Goal: Task Accomplishment & Management: Use online tool/utility

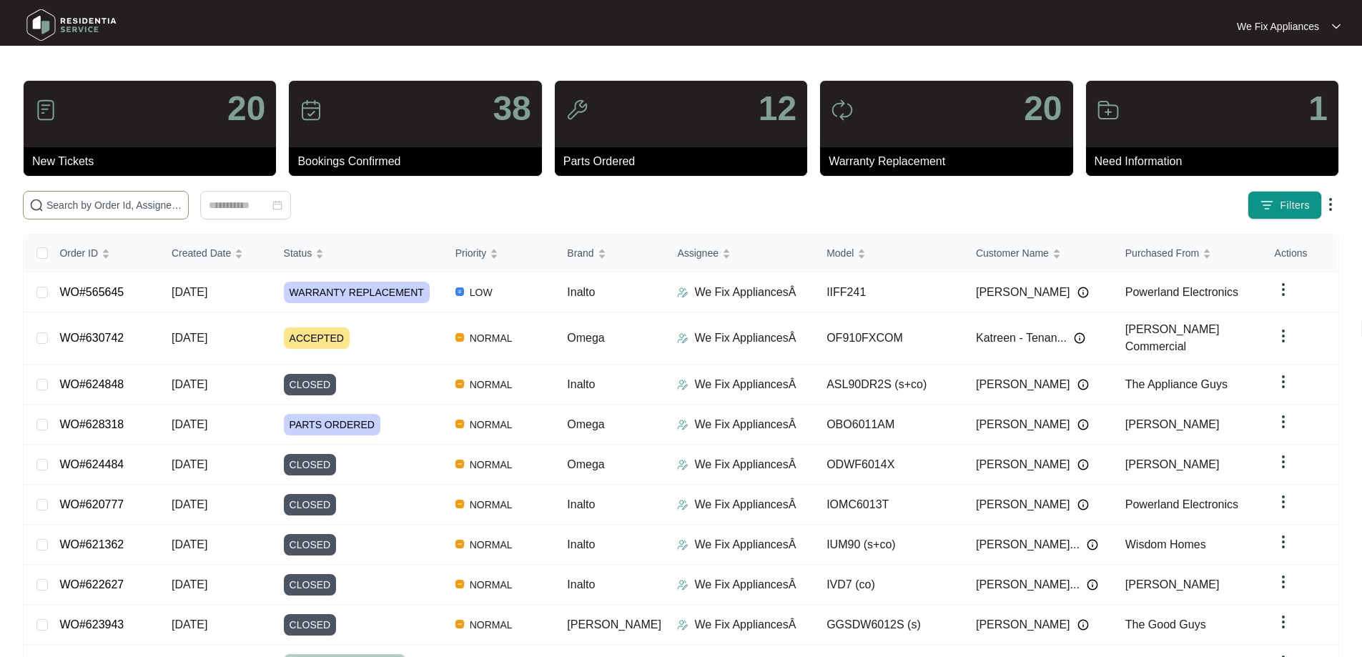
click at [113, 206] on input "text" at bounding box center [114, 205] width 136 height 16
paste input "629390"
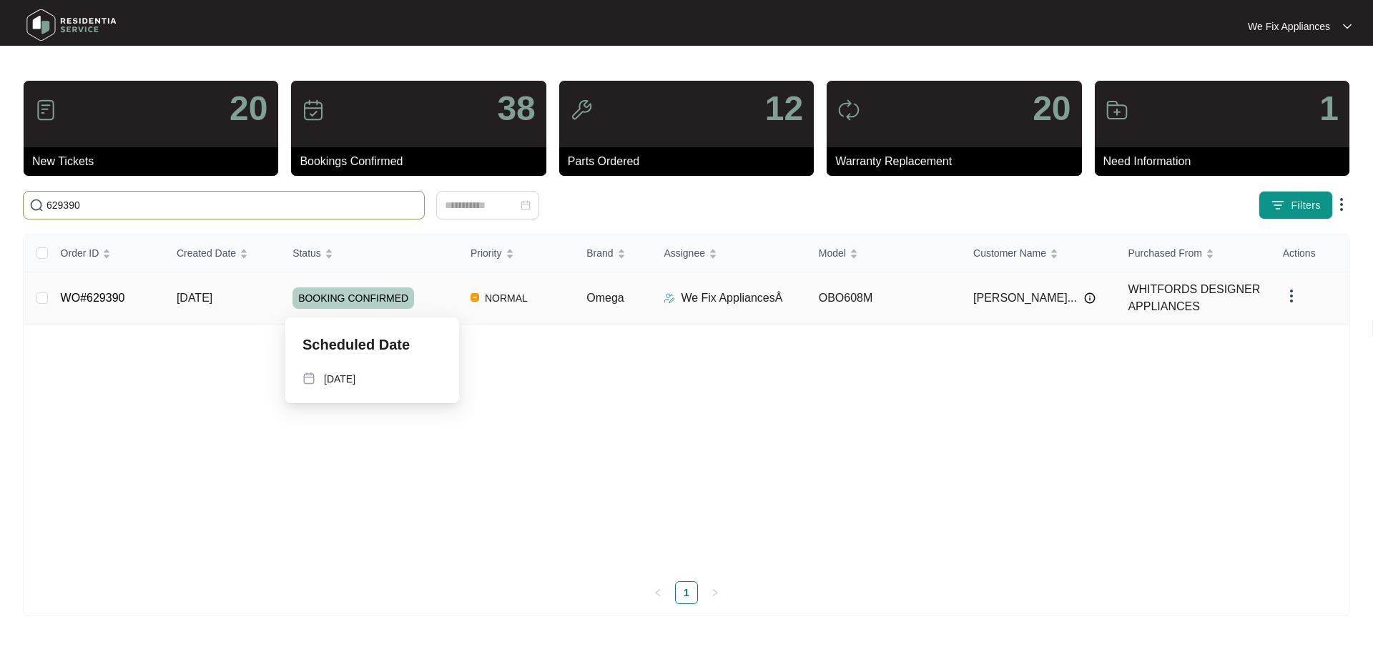
type input "629390"
click at [346, 300] on span "BOOKING CONFIRMED" at bounding box center [354, 298] width 122 height 21
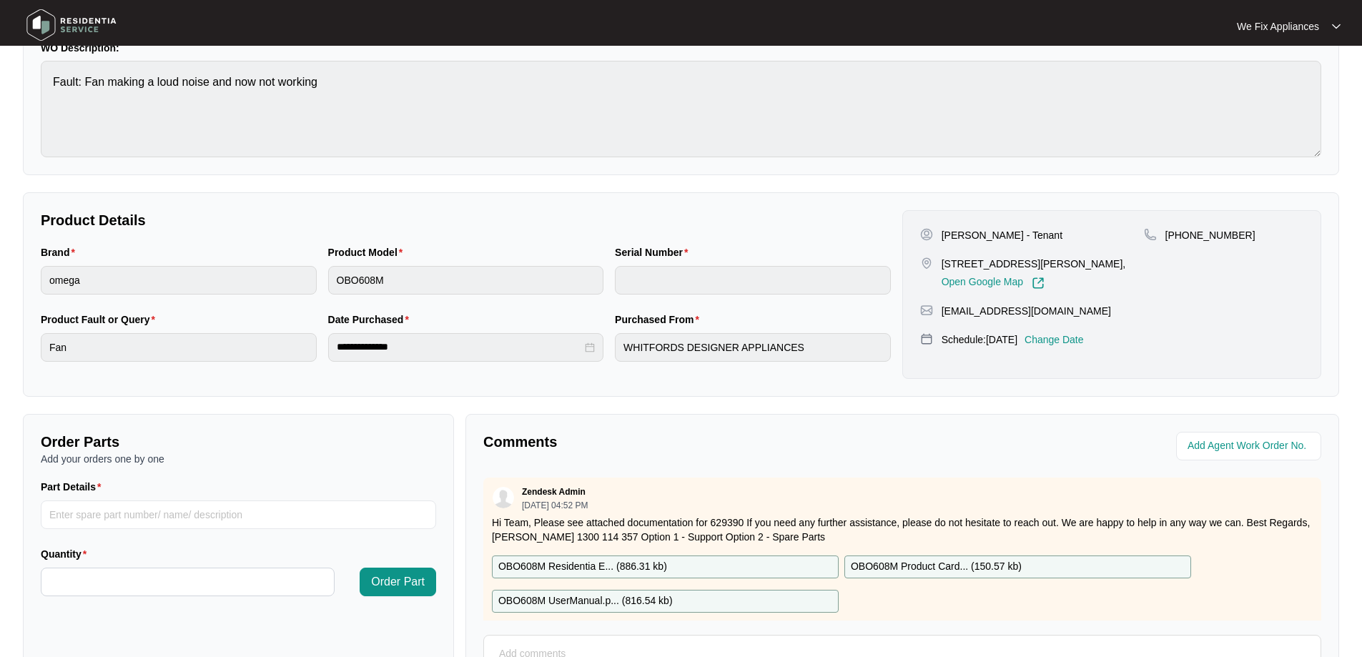
scroll to position [215, 0]
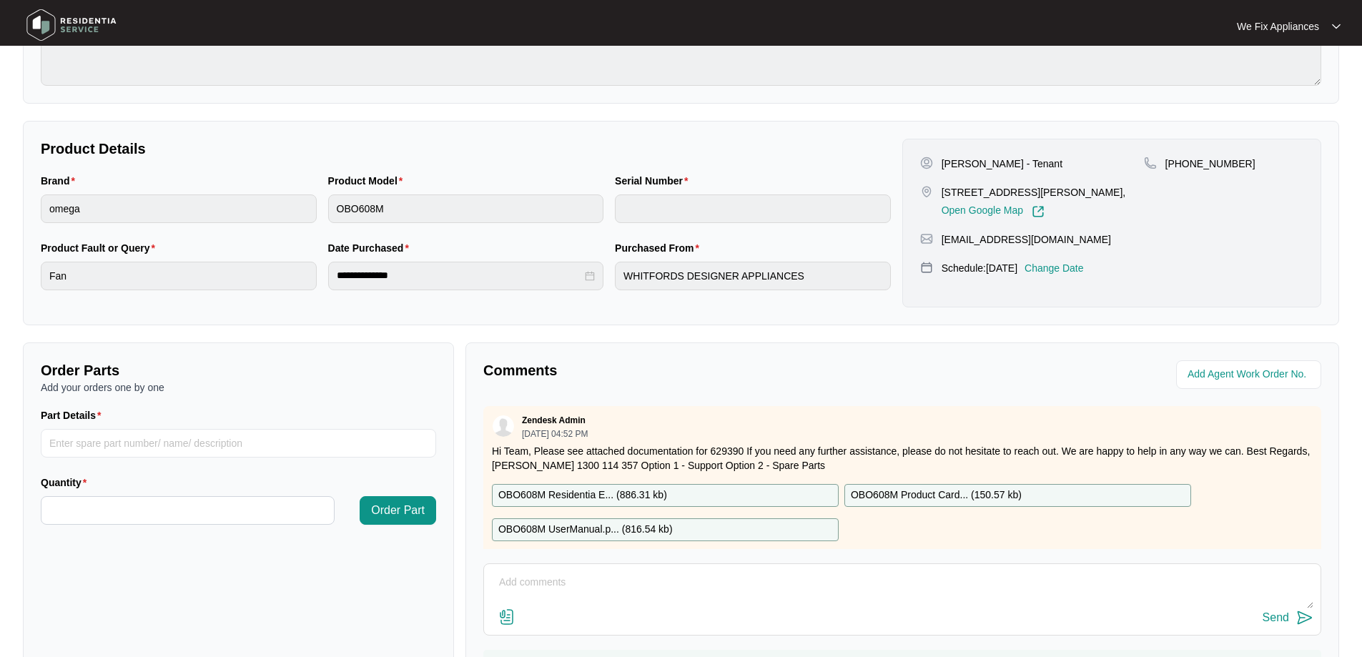
click at [591, 498] on p "OBO608M Residentia E... ( 886.31 kb )" at bounding box center [583, 496] width 169 height 16
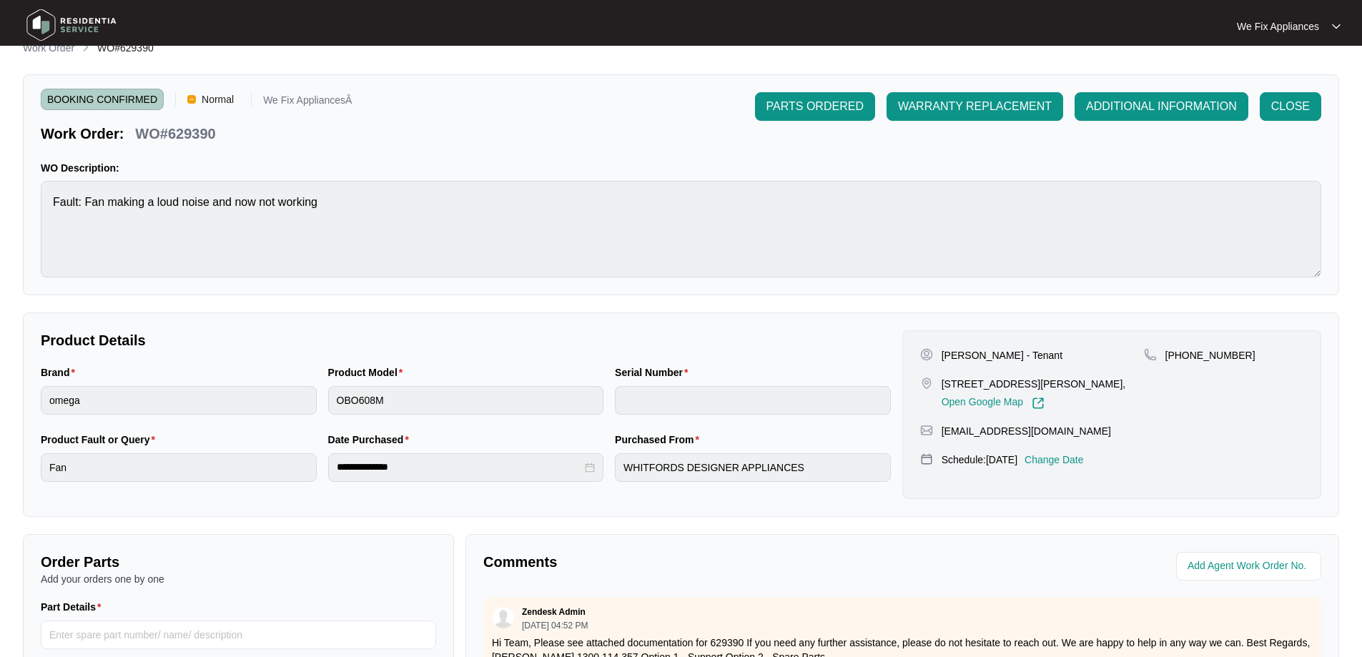
scroll to position [0, 0]
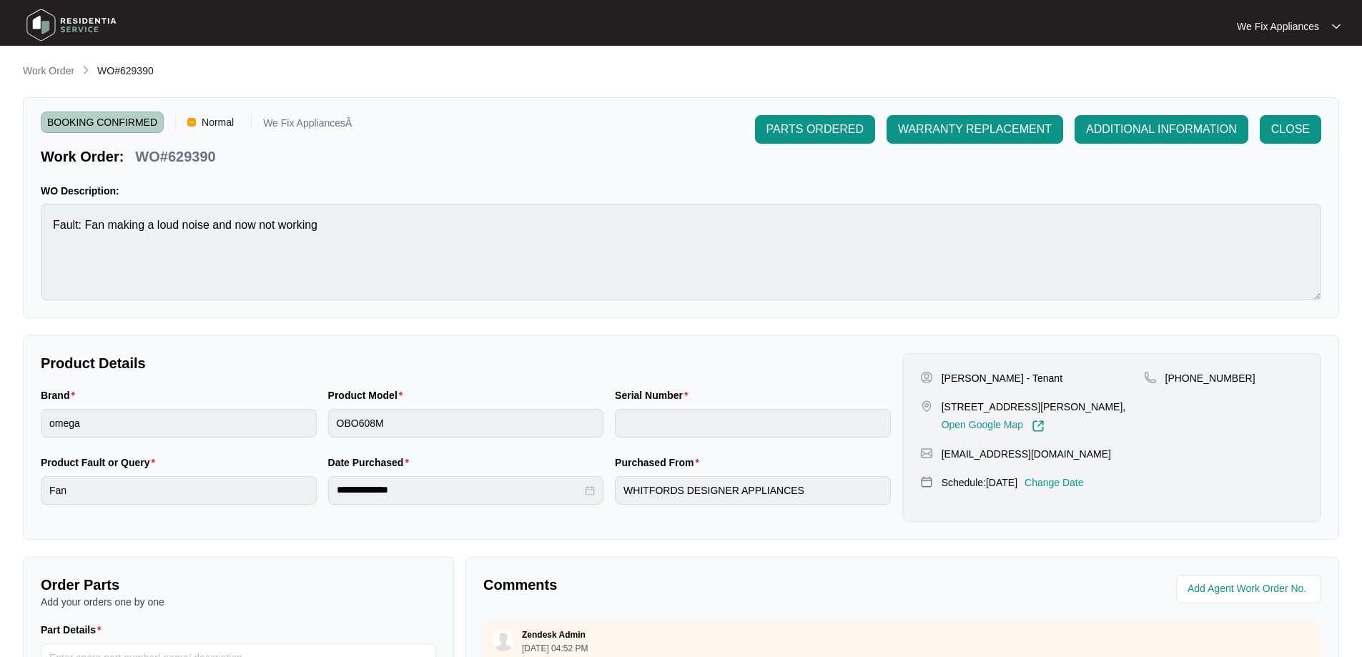
click at [46, 23] on img at bounding box center [71, 25] width 100 height 43
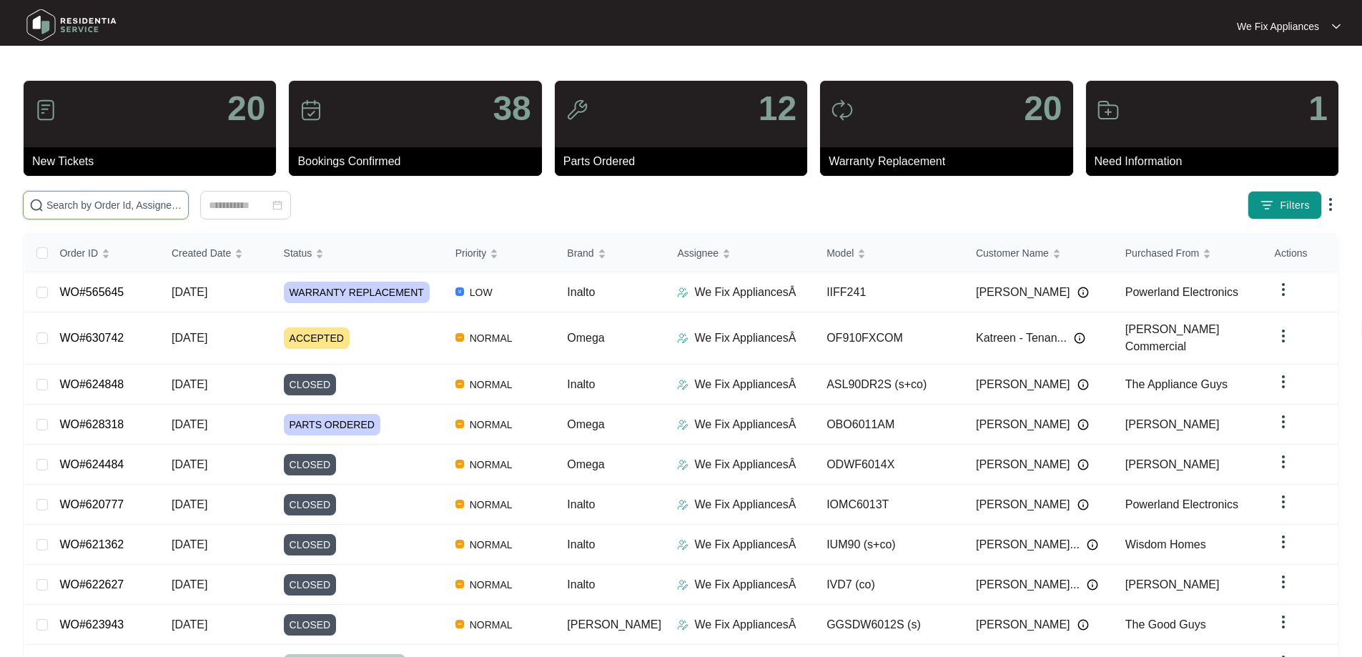
click at [79, 205] on input "text" at bounding box center [114, 205] width 136 height 16
paste input "629390"
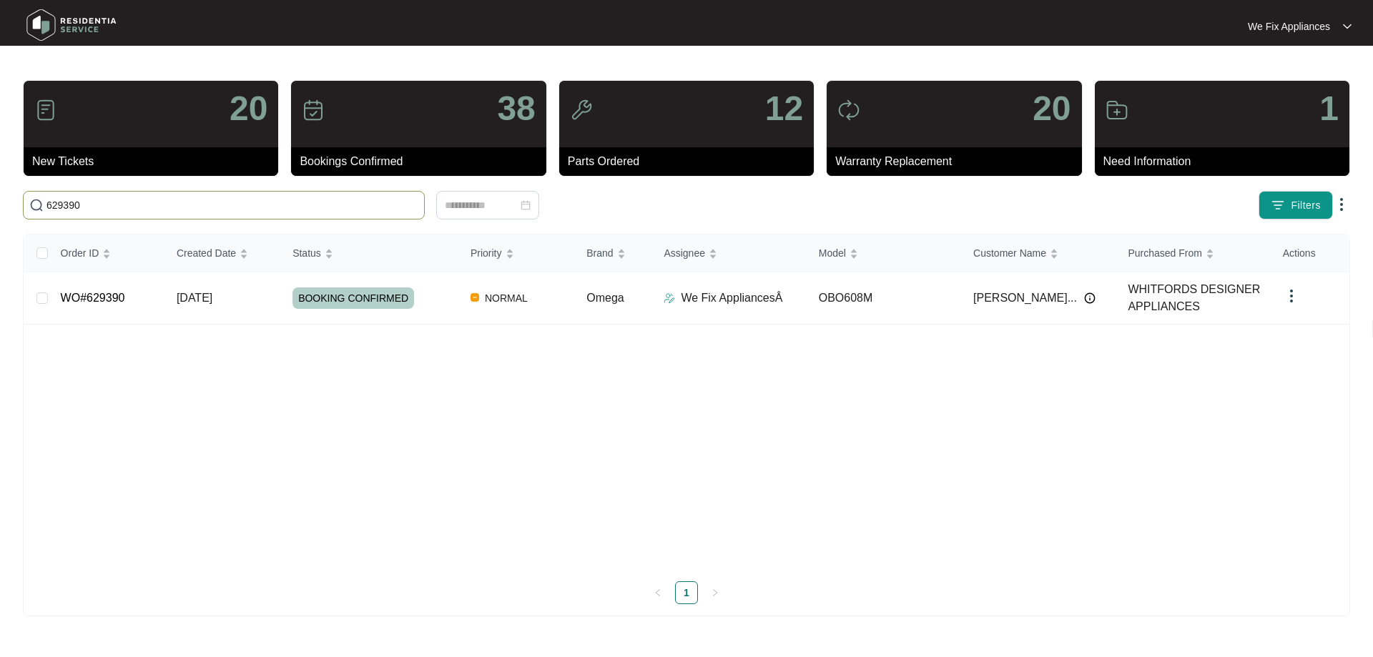
type input "629390"
drag, startPoint x: 88, startPoint y: 206, endPoint x: 0, endPoint y: 203, distance: 88.0
click at [0, 203] on main "20 New Tickets 38 Bookings Confirmed 12 Parts Ordered 20 Warranty Replacement 1…" at bounding box center [686, 328] width 1373 height 657
click at [344, 297] on span "BOOKING CONFIRMED" at bounding box center [354, 298] width 122 height 21
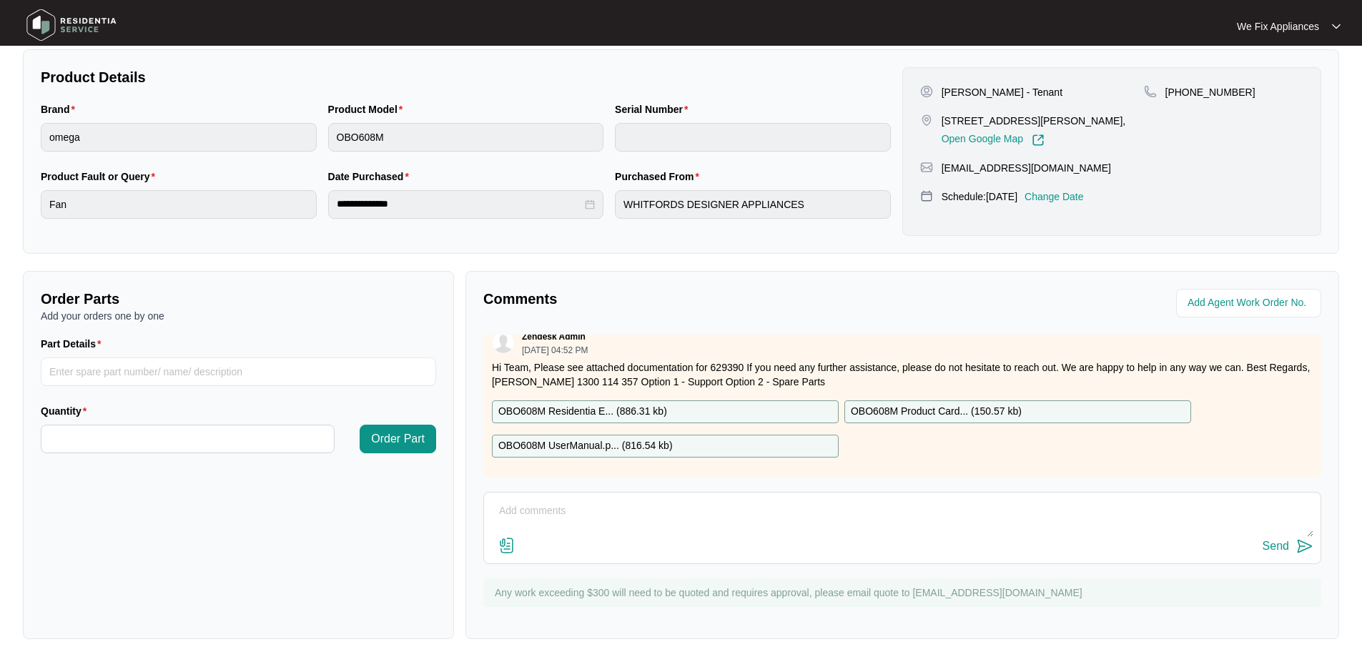
scroll to position [23, 0]
click at [590, 404] on p "OBO608M Residentia E... ( 886.31 kb )" at bounding box center [583, 412] width 169 height 16
click at [135, 369] on input "Part Details" at bounding box center [239, 372] width 396 height 29
paste input "SP20477"
type input "SP20477 fan motor"
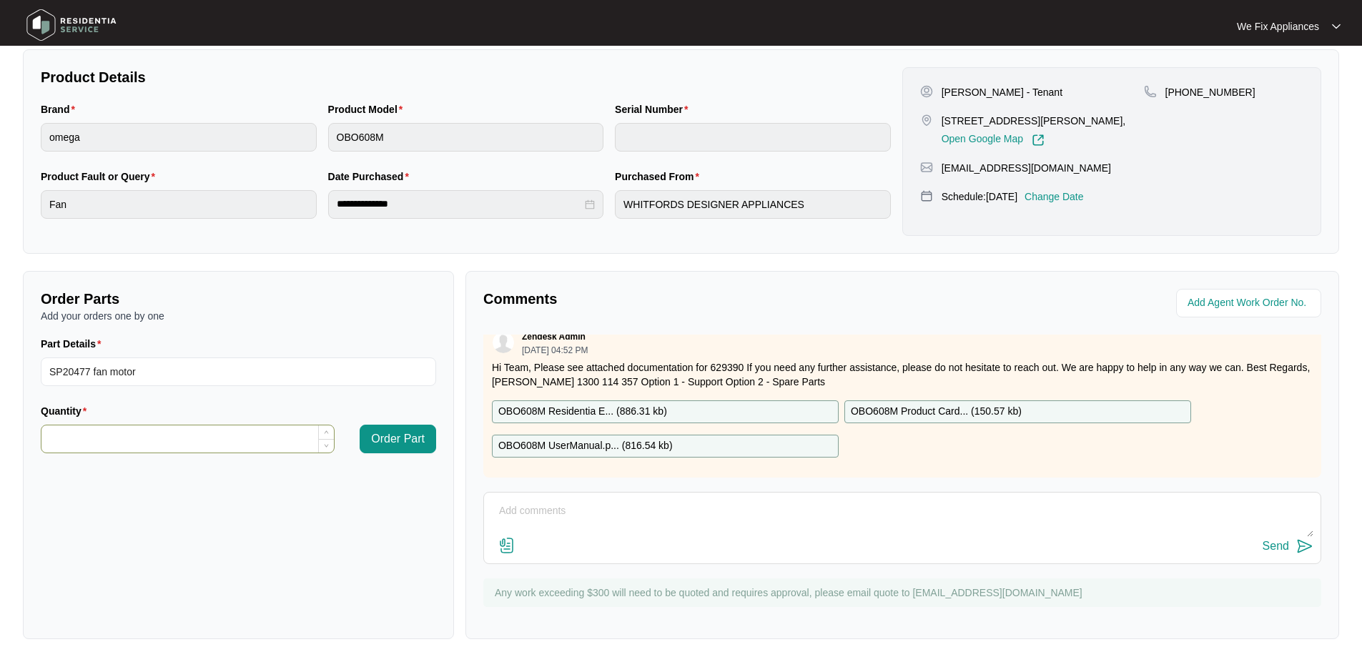
click at [89, 436] on input "Quantity" at bounding box center [187, 439] width 293 height 27
type input "*"
click at [408, 436] on span "Order Part" at bounding box center [398, 439] width 54 height 17
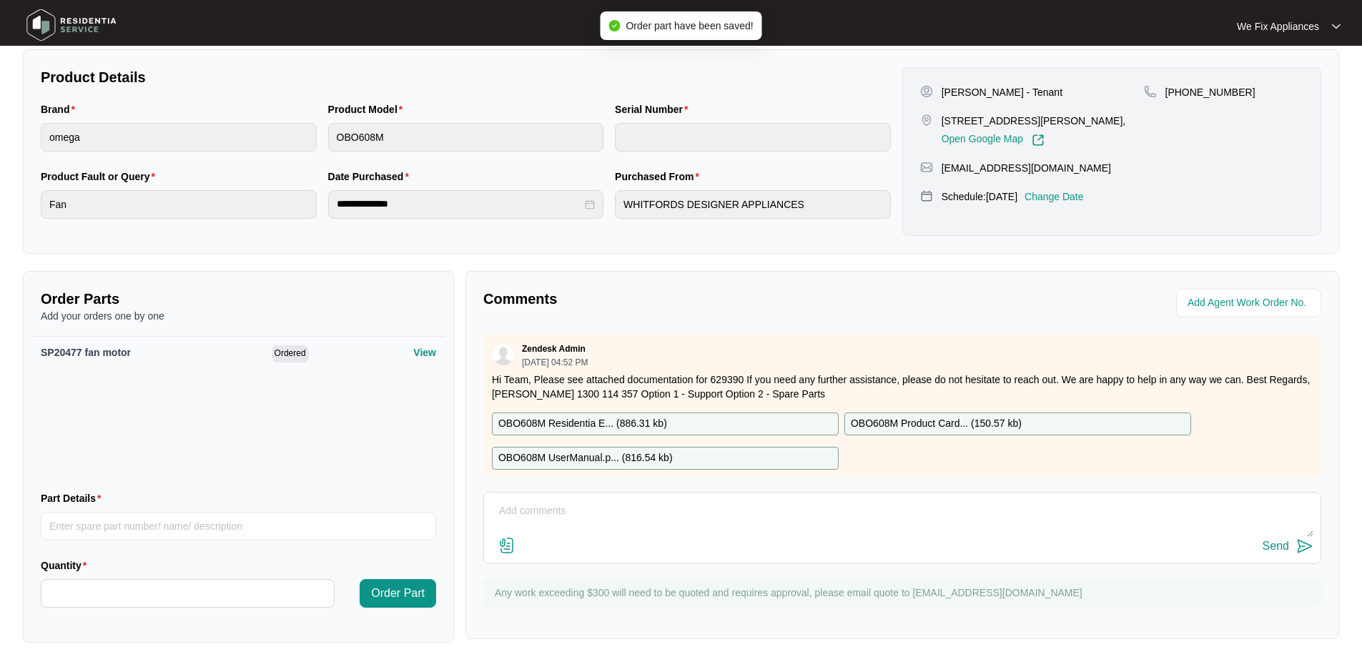
scroll to position [0, 0]
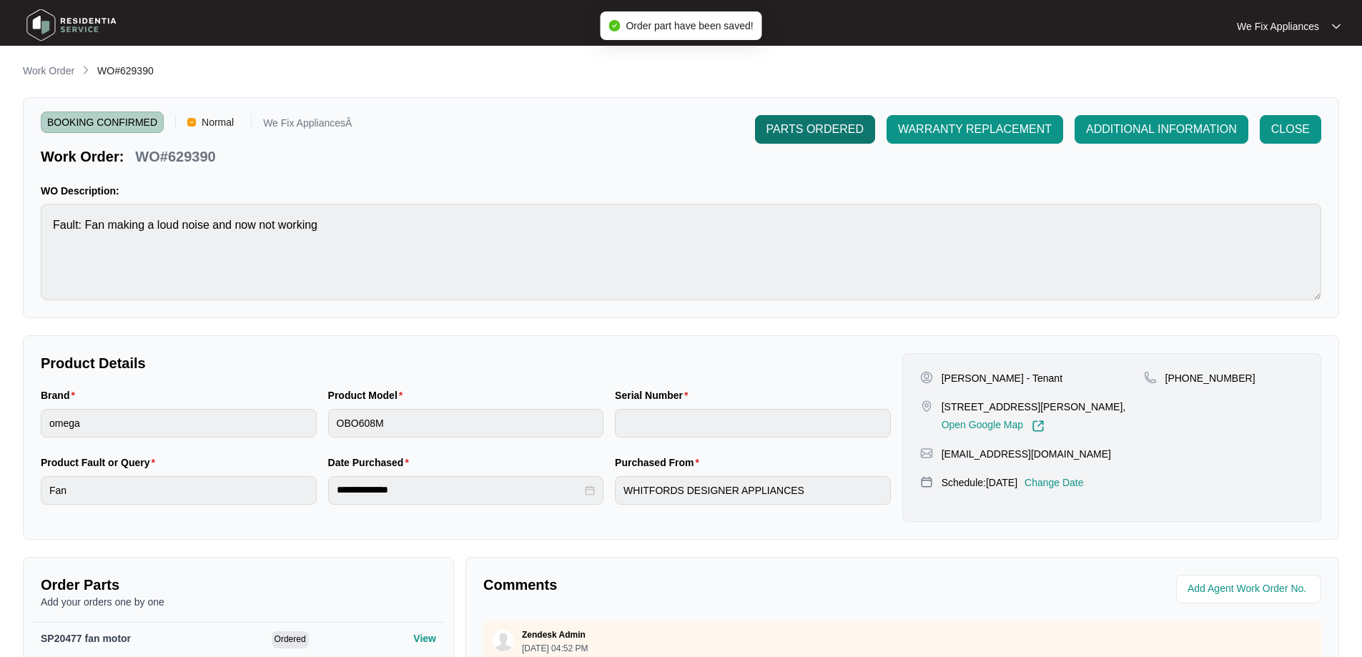
click at [817, 136] on span "PARTS ORDERED" at bounding box center [815, 129] width 97 height 17
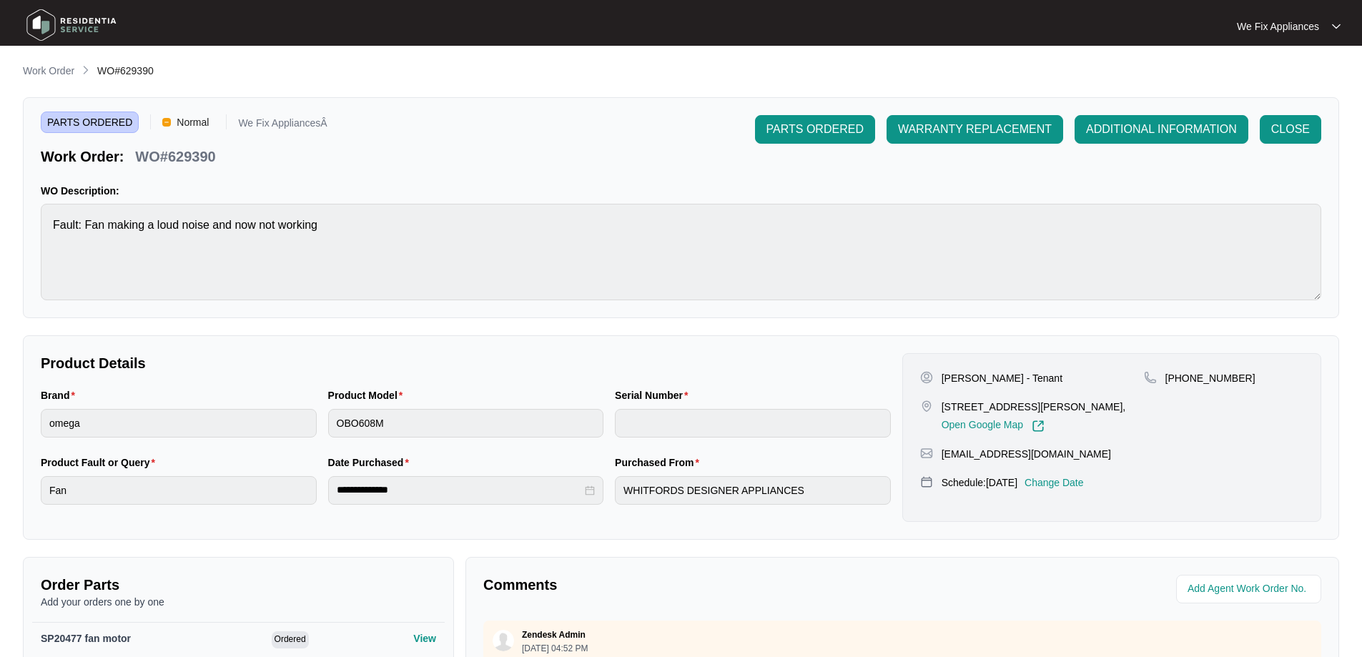
click at [74, 21] on img at bounding box center [71, 25] width 100 height 43
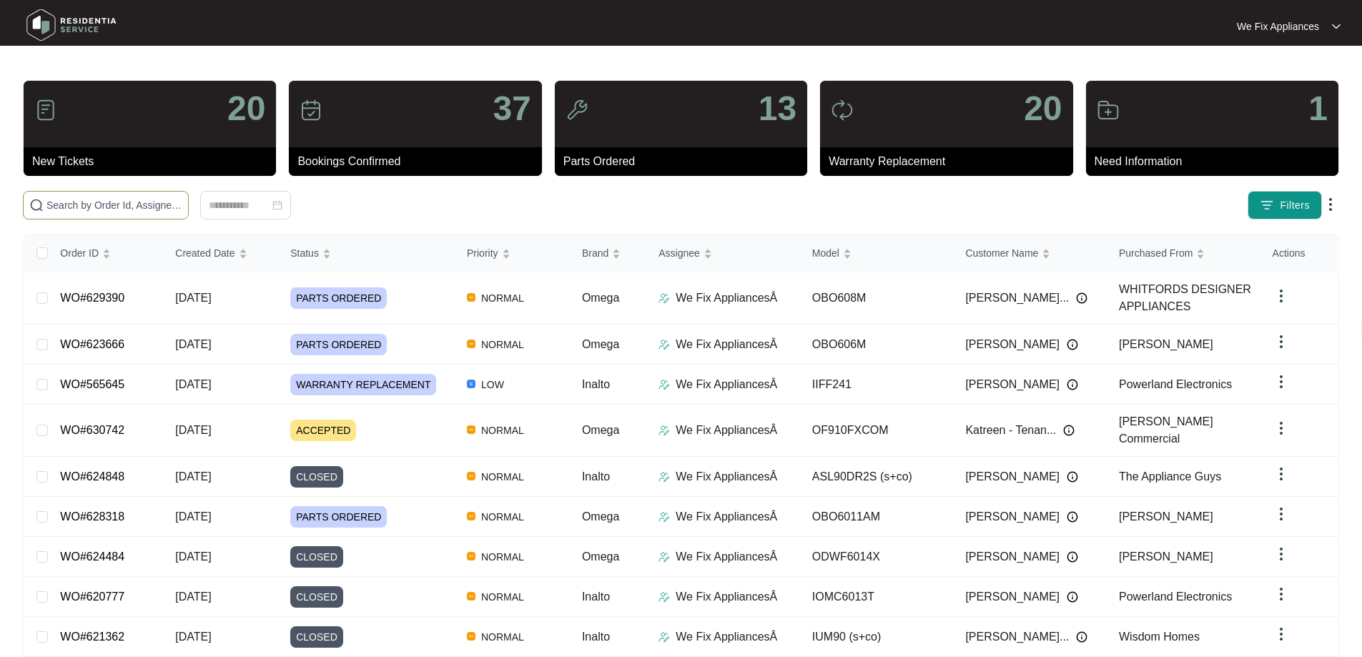
click at [94, 211] on input "text" at bounding box center [114, 205] width 136 height 16
paste input "629485"
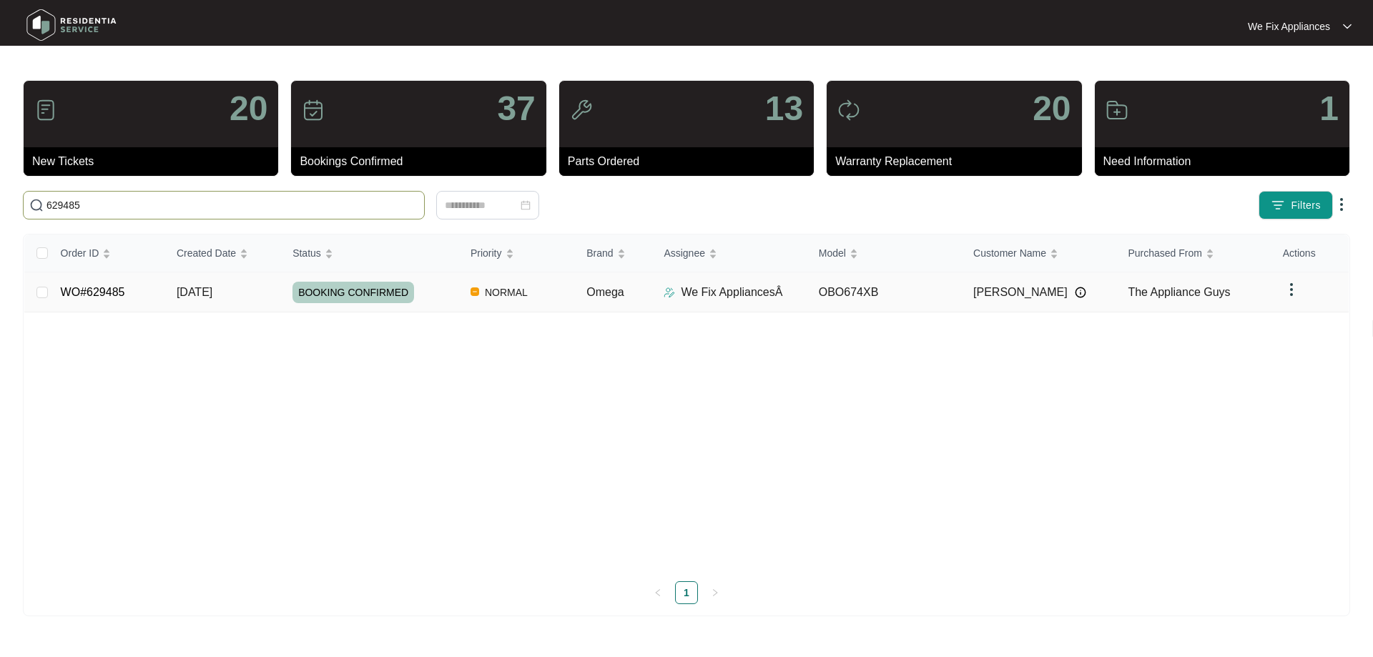
type input "629485"
click at [358, 288] on span "BOOKING CONFIRMED" at bounding box center [354, 292] width 122 height 21
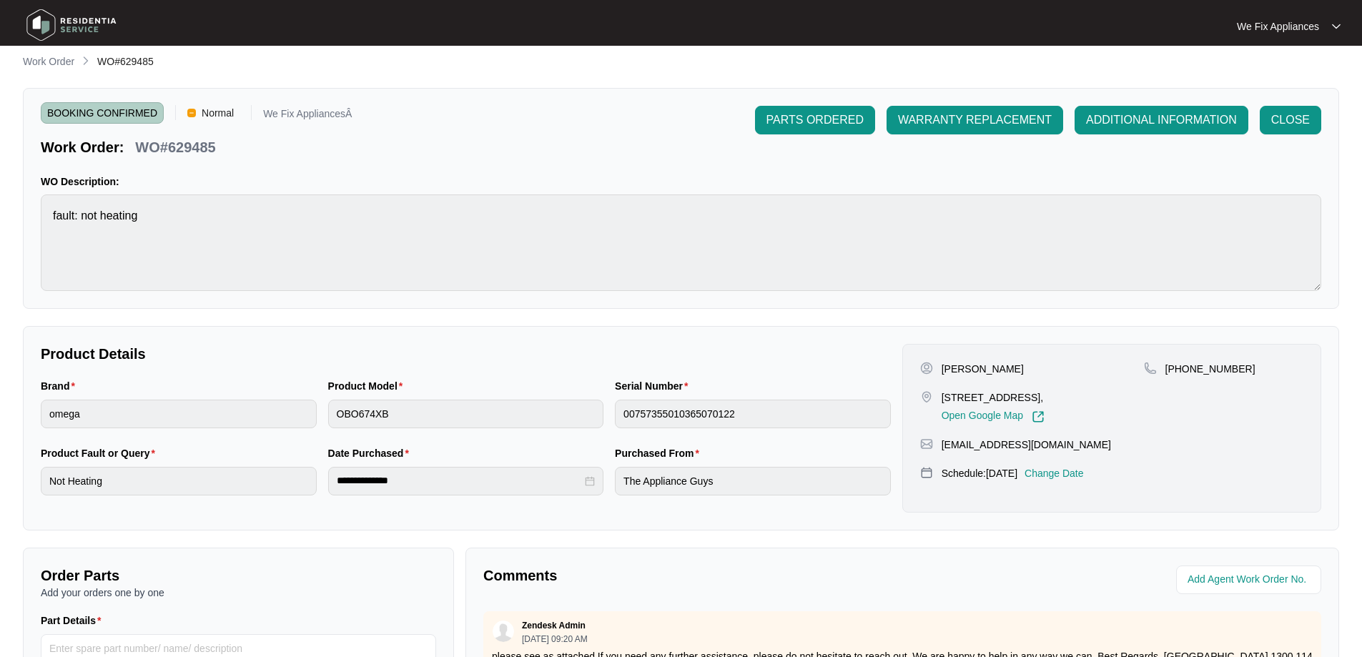
scroll to position [215, 0]
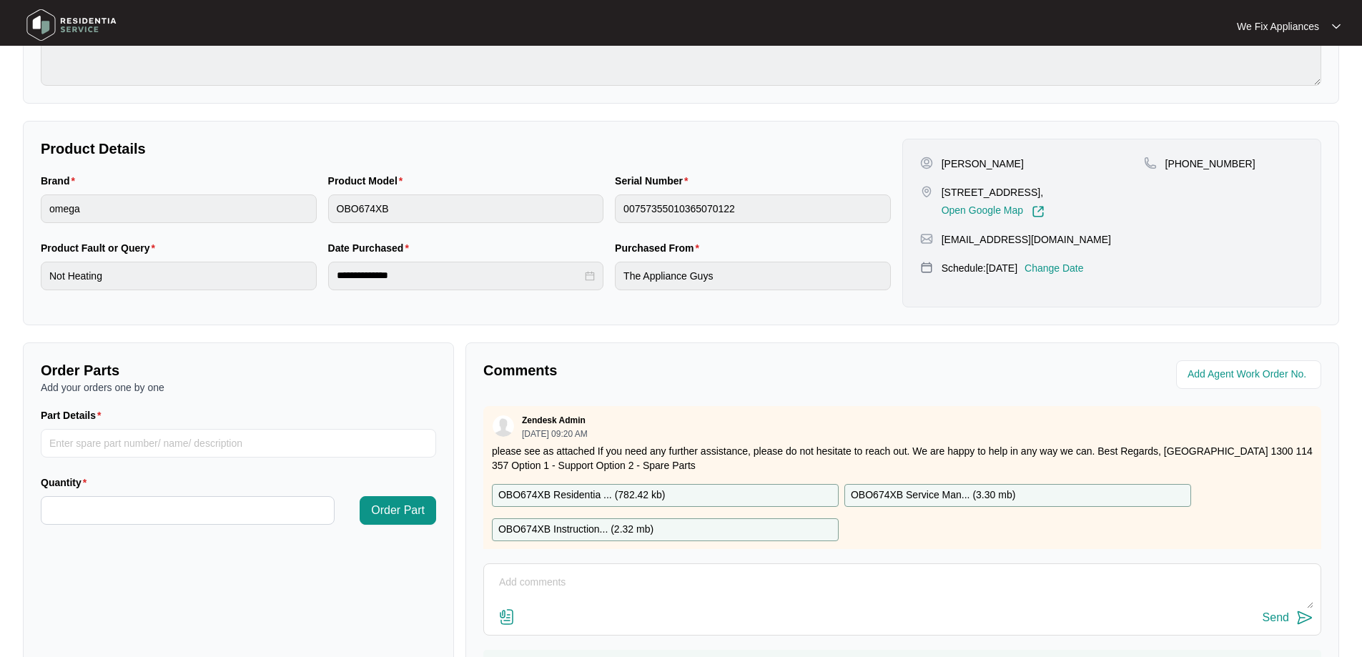
click at [609, 495] on p "OBO674XB Residentia ... ( 782.42 kb )" at bounding box center [582, 496] width 167 height 16
click at [612, 496] on p "OBO674XB Residentia ... ( 782.42 kb )" at bounding box center [582, 496] width 167 height 16
click at [144, 448] on input "Part Details" at bounding box center [239, 443] width 396 height 29
paste input "32032644"
type input "32032644 fan motor"
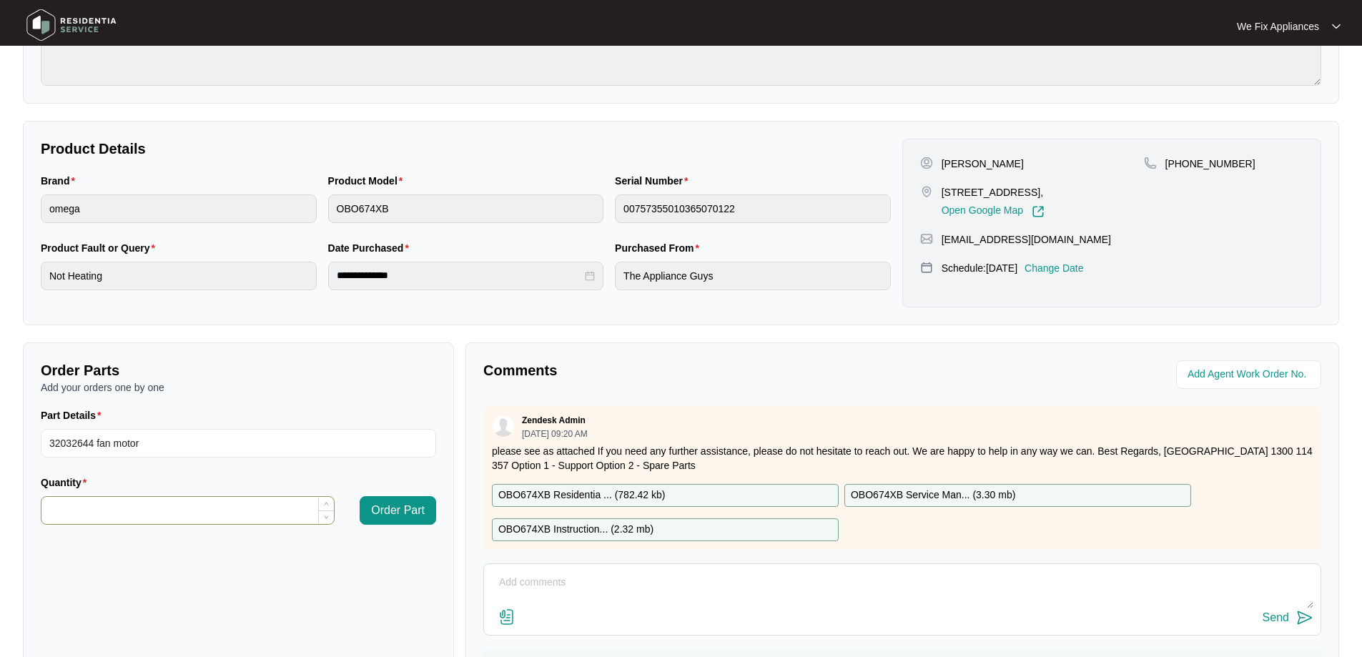
click at [143, 523] on input "Quantity" at bounding box center [187, 510] width 293 height 27
type input "*"
click at [385, 511] on span "Order Part" at bounding box center [398, 510] width 54 height 17
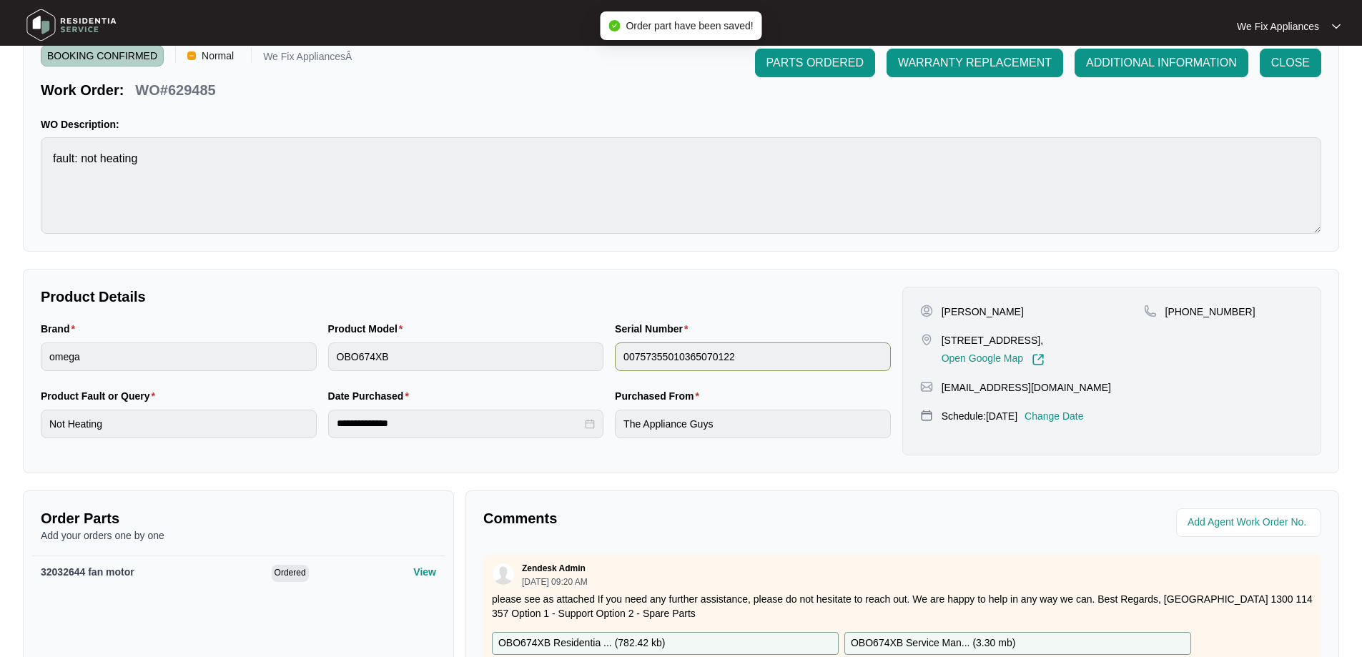
scroll to position [0, 0]
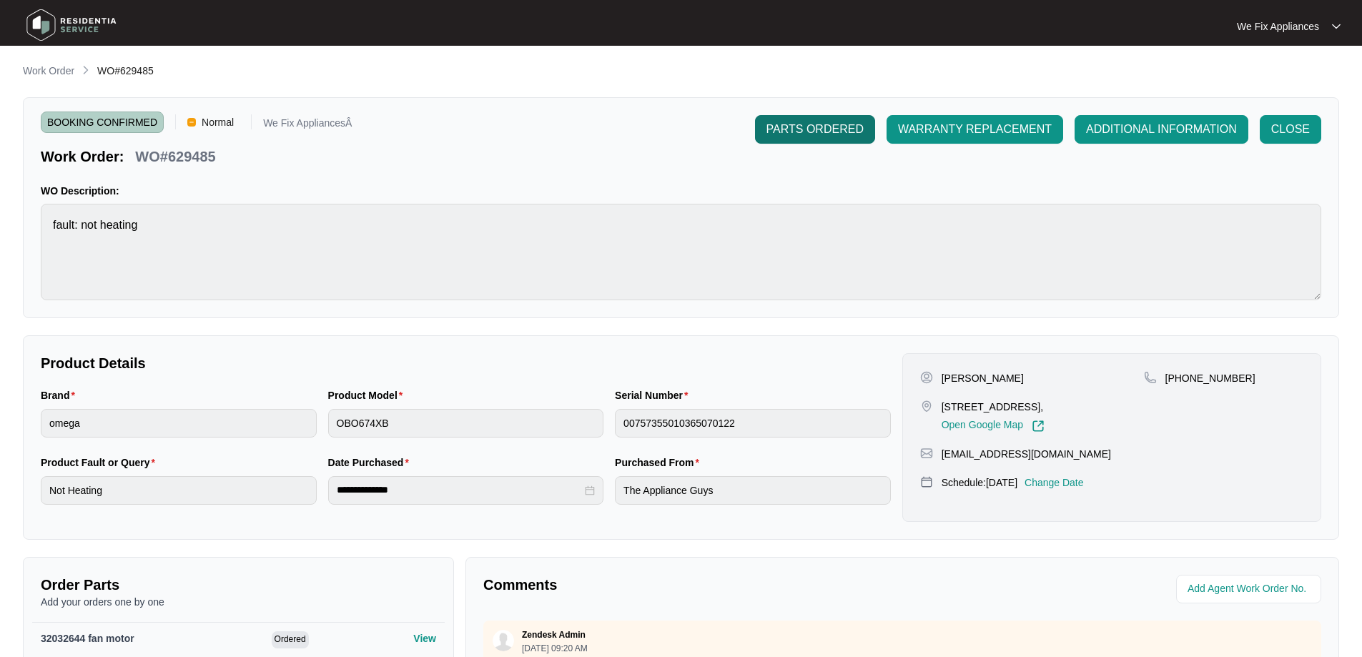
click at [830, 120] on button "PARTS ORDERED" at bounding box center [815, 129] width 120 height 29
click at [66, 21] on img at bounding box center [71, 25] width 100 height 43
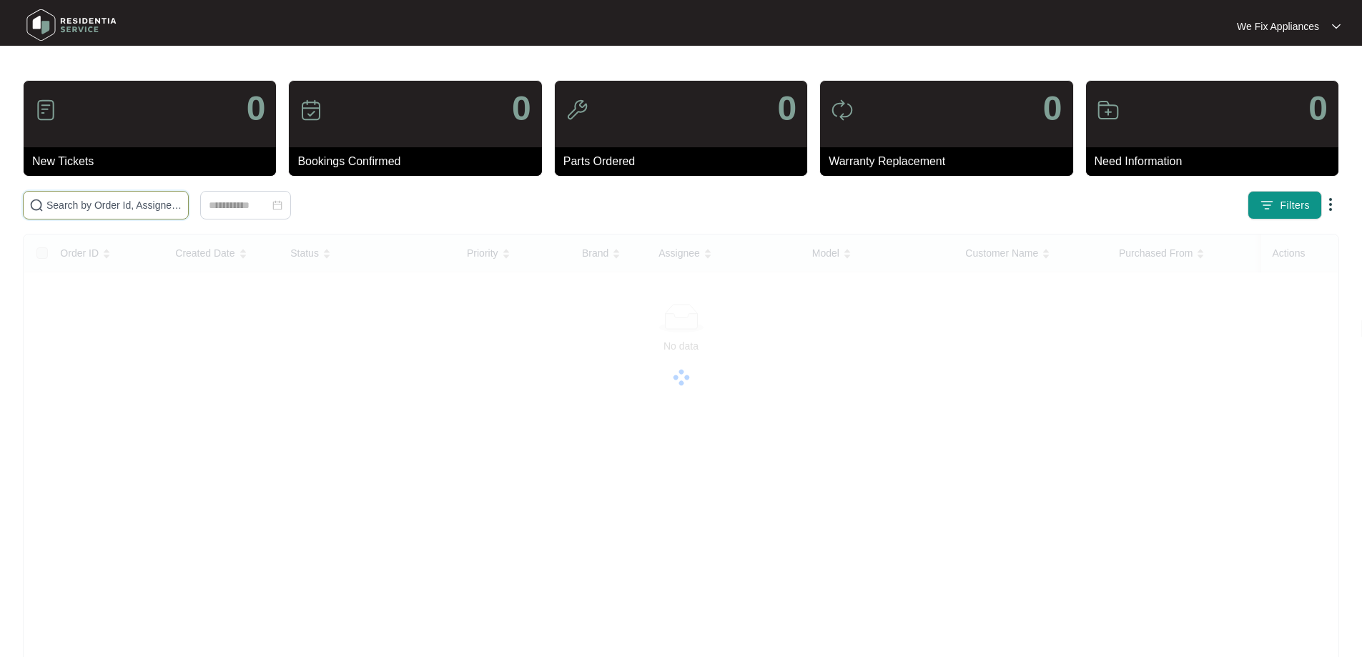
click at [94, 207] on input "text" at bounding box center [114, 205] width 136 height 16
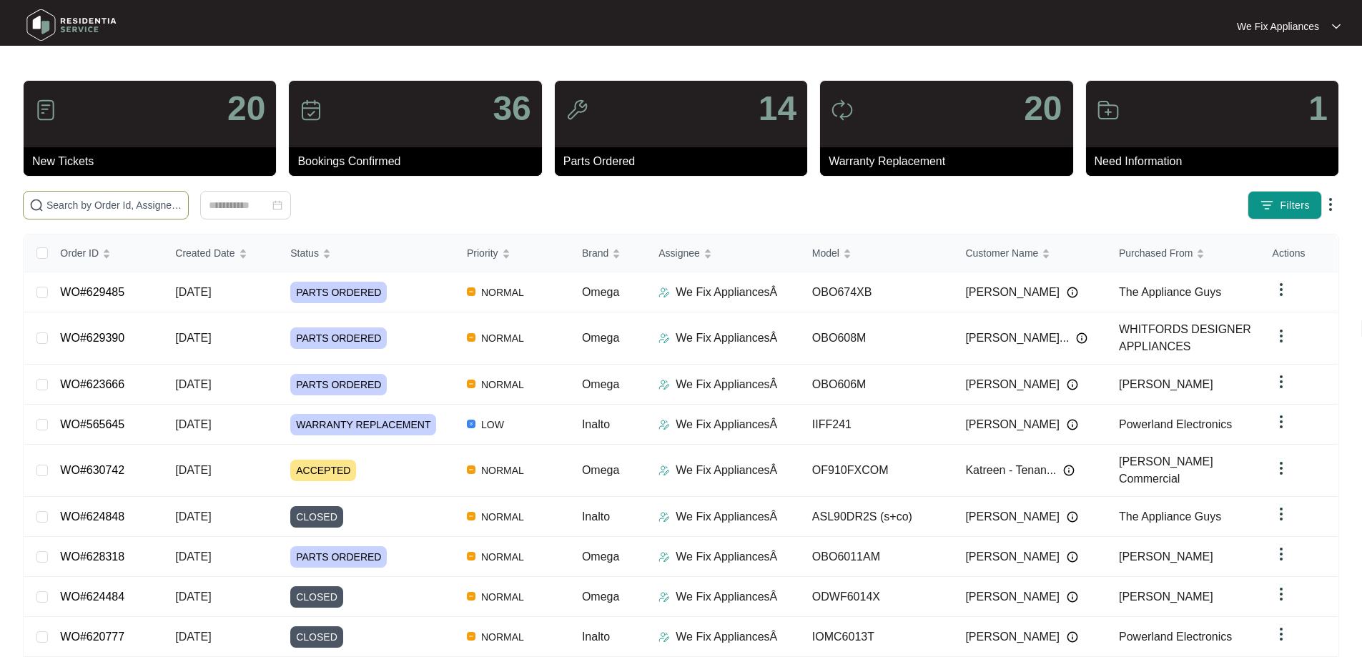
paste input "629128"
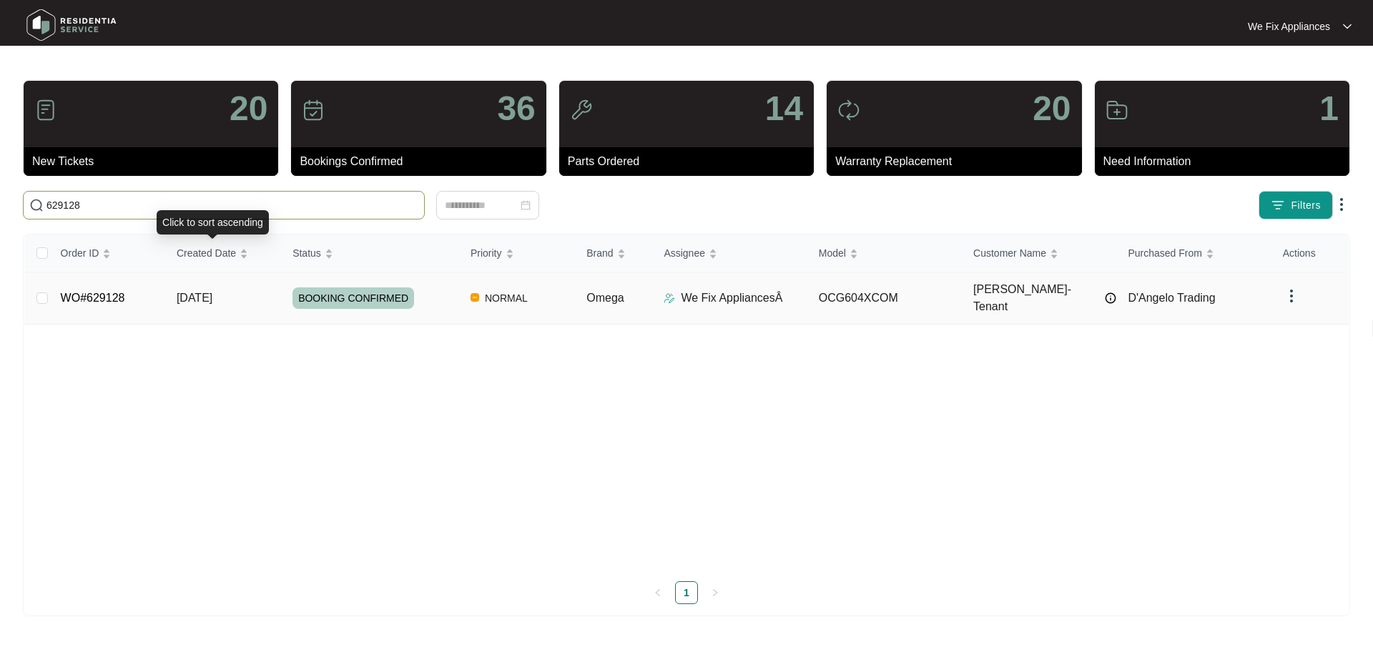
type input "629128"
click at [351, 291] on span "BOOKING CONFIRMED" at bounding box center [354, 298] width 122 height 21
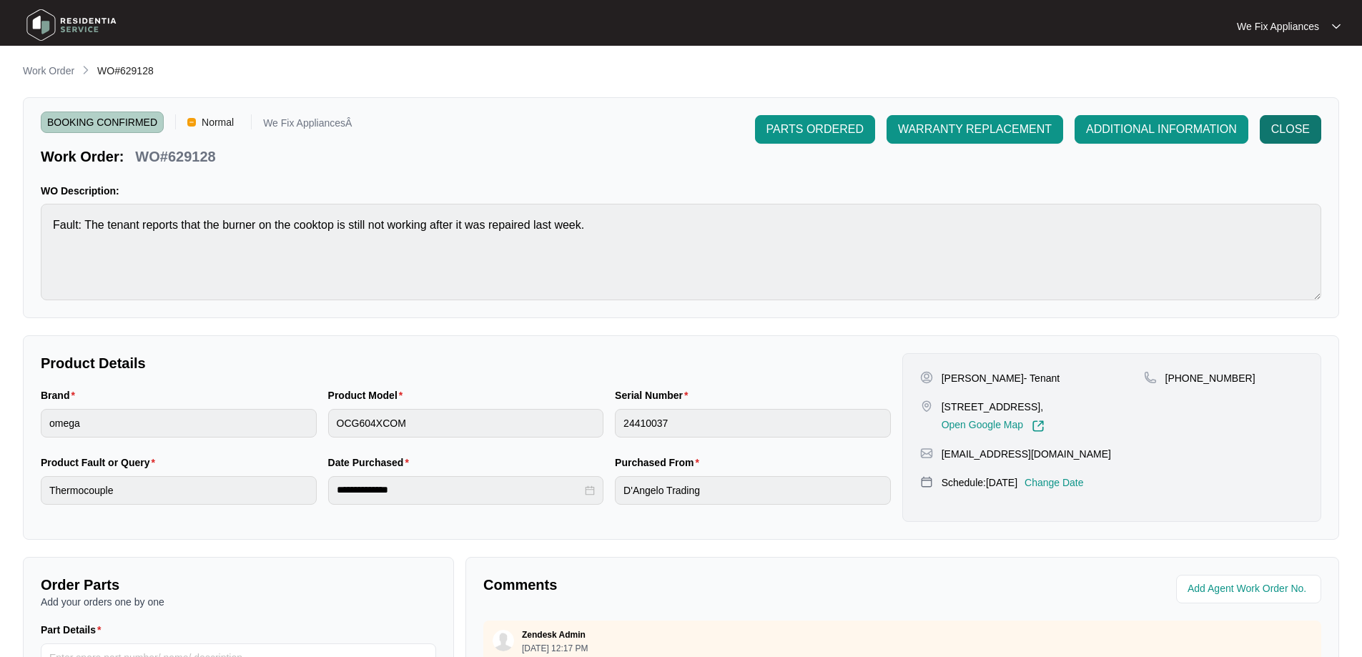
click at [1320, 123] on button "CLOSE" at bounding box center [1291, 129] width 62 height 29
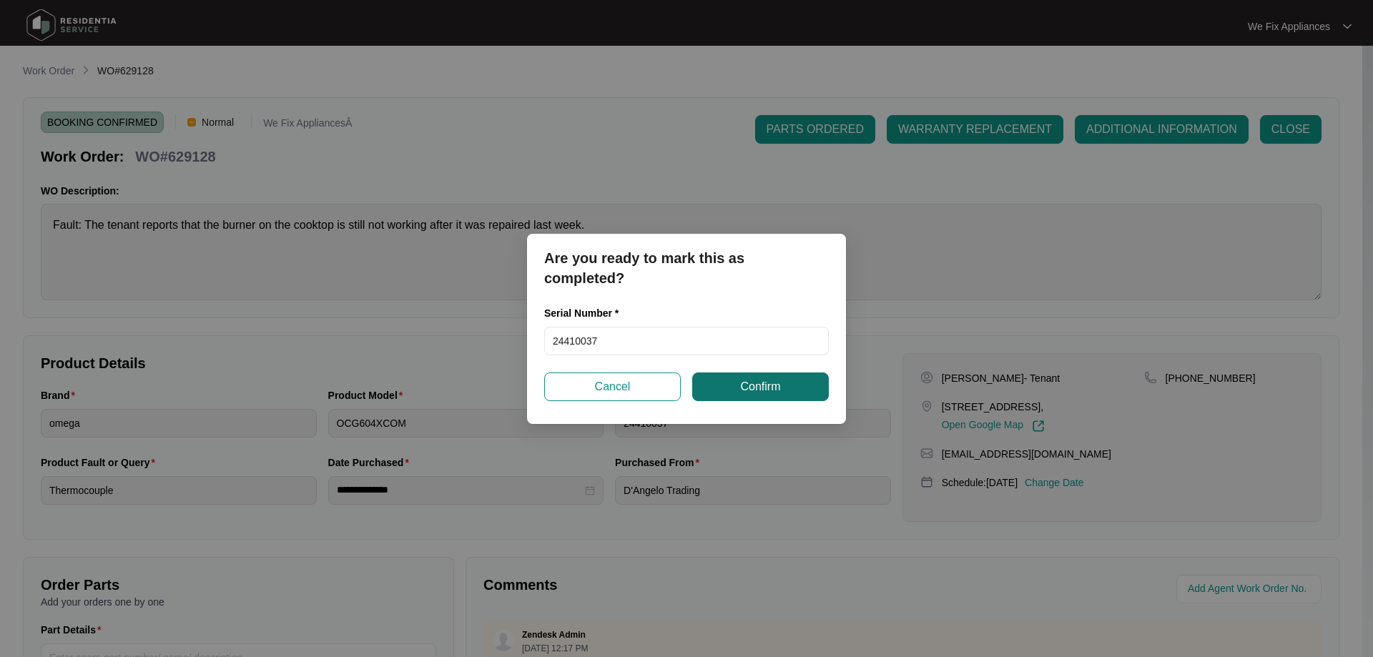
click at [762, 388] on span "Confirm" at bounding box center [760, 386] width 40 height 17
